Goal: Task Accomplishment & Management: Complete application form

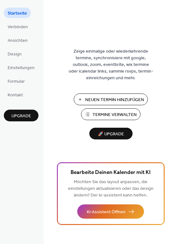
click at [115, 112] on span "Termine Verwalten" at bounding box center [114, 115] width 44 height 7
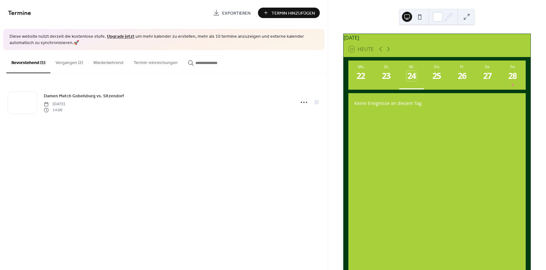
click at [105, 63] on button "Wiederkehrend" at bounding box center [108, 61] width 40 height 23
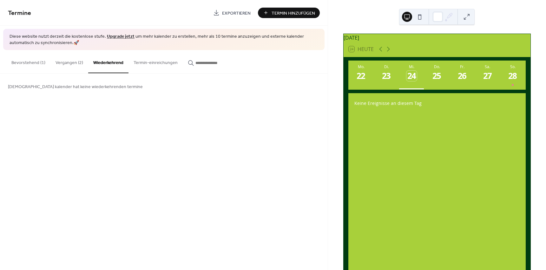
click at [150, 62] on button "Termin-einreichungen" at bounding box center [155, 61] width 54 height 23
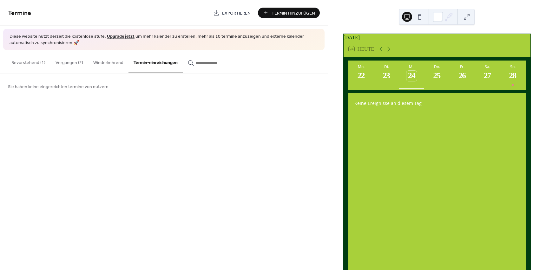
click at [84, 95] on div "Sie haben keine eingereichten termine von nutzern" at bounding box center [164, 87] width 328 height 26
click at [29, 59] on button "Bevorstehend (1)" at bounding box center [28, 61] width 44 height 23
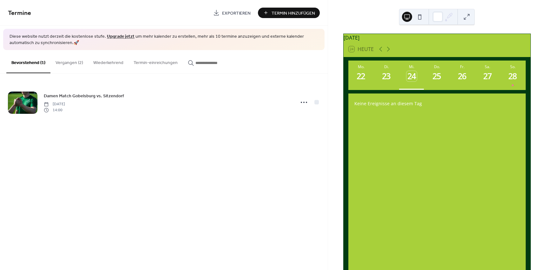
click at [252, 184] on div "Termine Exportieren Termin Hinzufügen Diese website nutzt derzeit die kostenlos…" at bounding box center [164, 135] width 328 height 270
click at [298, 11] on span "Termin Hinzufügen" at bounding box center [292, 13] width 43 height 7
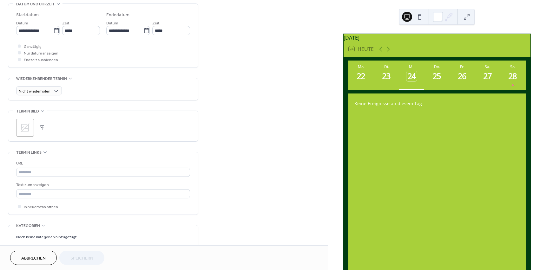
scroll to position [222, 0]
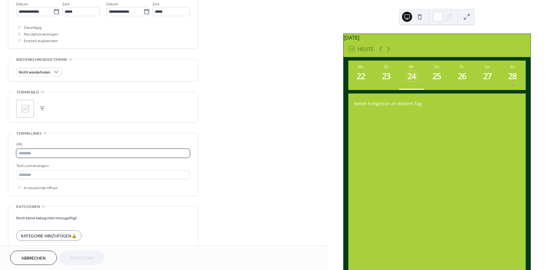
click at [47, 153] on input "text" at bounding box center [103, 153] width 174 height 9
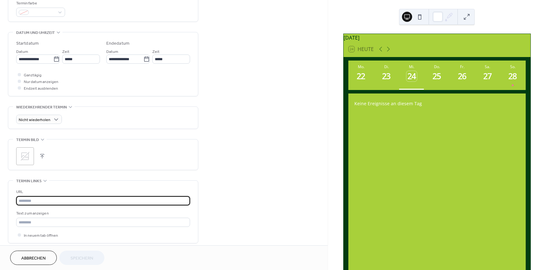
scroll to position [210, 0]
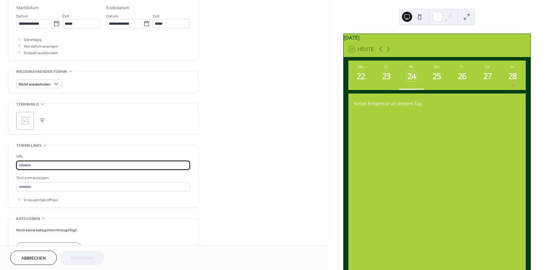
click at [59, 162] on input "text" at bounding box center [103, 165] width 174 height 9
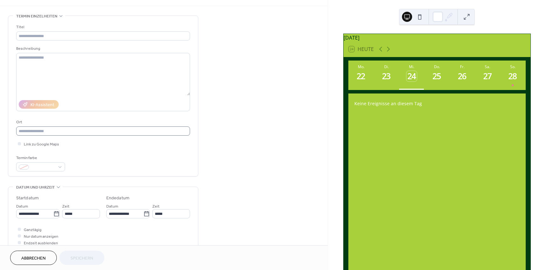
scroll to position [0, 0]
